Goal: Task Accomplishment & Management: Use online tool/utility

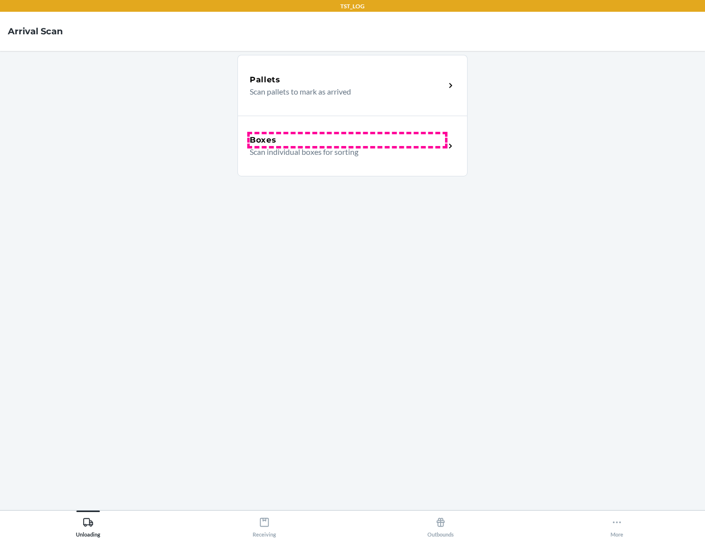
click at [347, 140] on div "Boxes" at bounding box center [347, 140] width 195 height 12
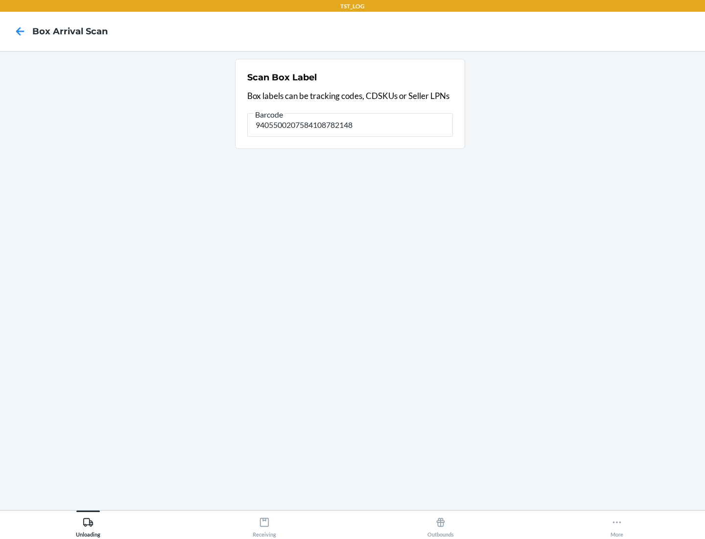
type input "9405500207584108782148"
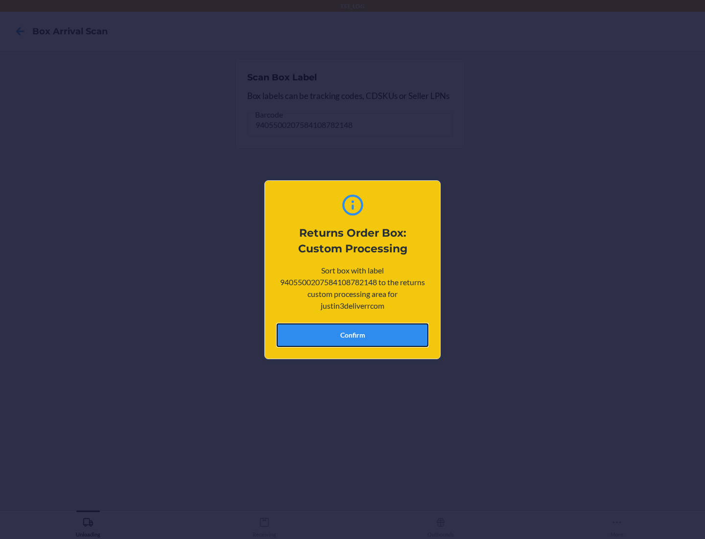
click at [353, 335] on button "Confirm" at bounding box center [353, 335] width 152 height 24
